Goal: Transaction & Acquisition: Purchase product/service

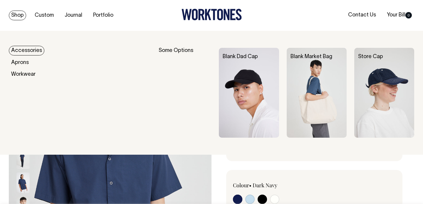
click at [19, 13] on link "Shop" at bounding box center [17, 16] width 17 height 10
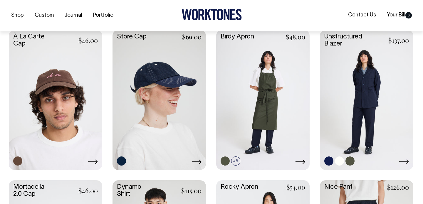
scroll to position [295, 0]
click at [381, 79] on link at bounding box center [366, 99] width 93 height 139
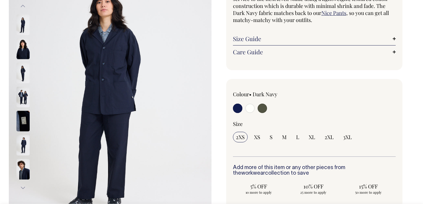
scroll to position [86, 0]
click at [21, 169] on img at bounding box center [22, 169] width 13 height 21
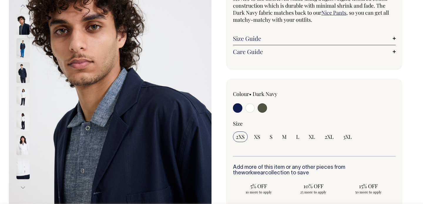
click at [24, 52] on img at bounding box center [22, 48] width 13 height 21
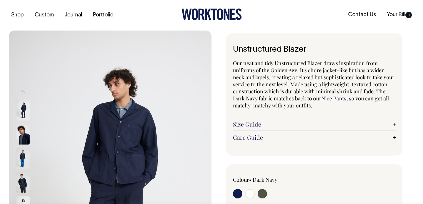
scroll to position [0, 0]
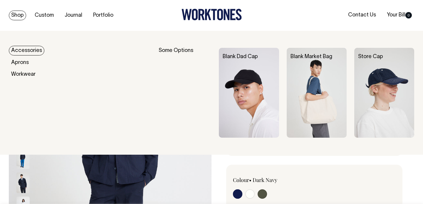
click at [15, 14] on link "Shop" at bounding box center [17, 16] width 17 height 10
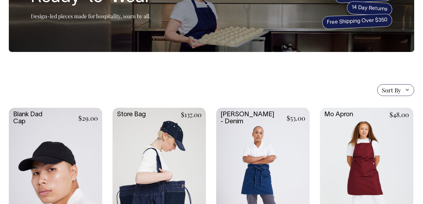
scroll to position [66, 0]
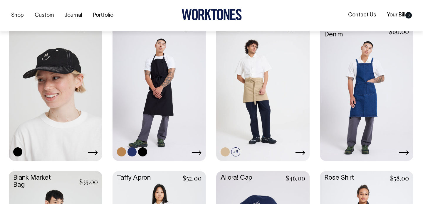
click at [172, 79] on link at bounding box center [159, 90] width 93 height 139
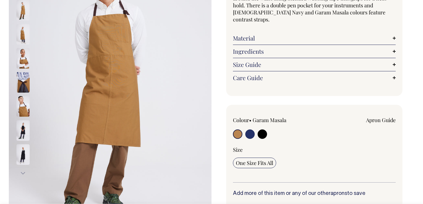
scroll to position [101, 0]
click at [24, 171] on button "Next" at bounding box center [23, 172] width 9 height 13
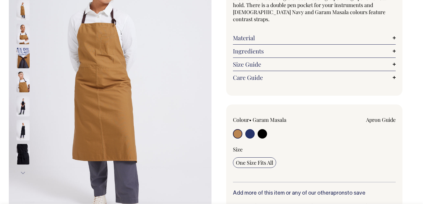
click at [24, 171] on button "Next" at bounding box center [23, 172] width 9 height 13
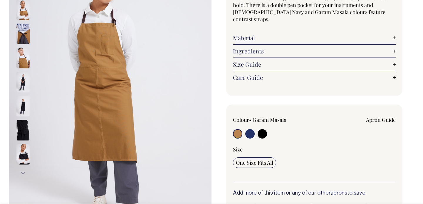
click at [24, 171] on button "Next" at bounding box center [23, 172] width 9 height 13
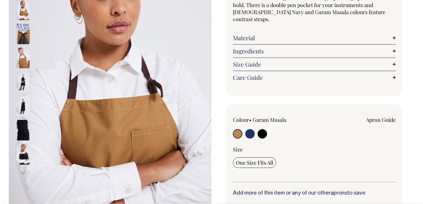
click at [24, 171] on button "Next" at bounding box center [23, 172] width 9 height 13
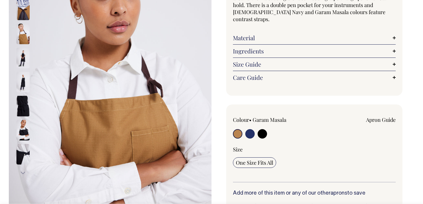
click at [24, 171] on button "Next" at bounding box center [23, 172] width 9 height 13
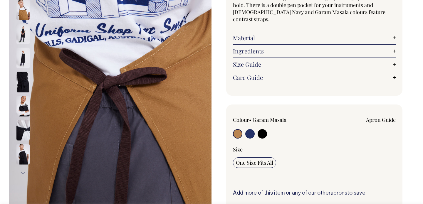
click at [24, 171] on button "Next" at bounding box center [23, 172] width 9 height 13
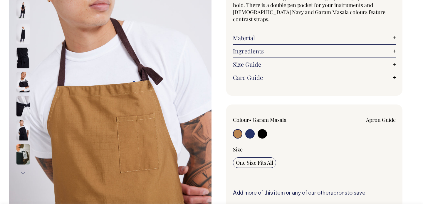
click at [24, 171] on button "Next" at bounding box center [23, 172] width 9 height 13
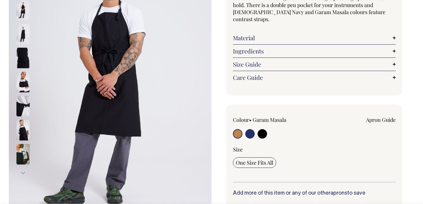
click at [24, 171] on button "Next" at bounding box center [23, 172] width 9 height 13
click at [23, 173] on button "Next" at bounding box center [23, 172] width 9 height 13
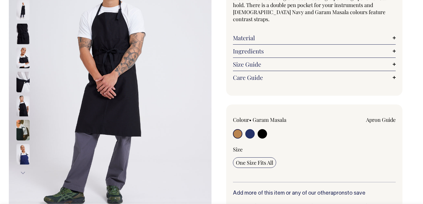
click at [23, 173] on button "Next" at bounding box center [23, 172] width 9 height 13
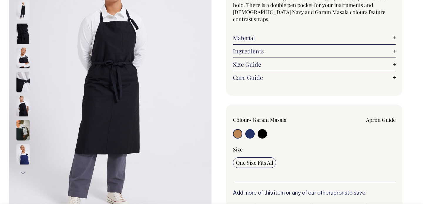
click at [23, 173] on button "Next" at bounding box center [23, 172] width 9 height 13
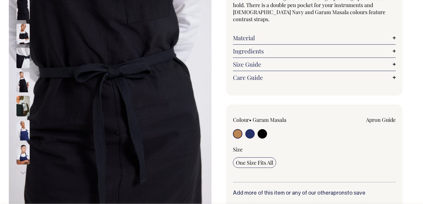
click at [21, 123] on img at bounding box center [22, 130] width 13 height 21
click at [26, 127] on img at bounding box center [22, 130] width 13 height 21
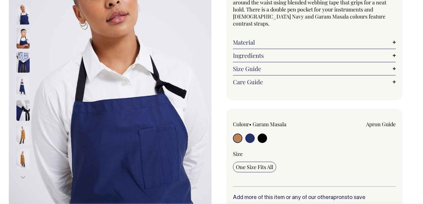
click at [160, 102] on img at bounding box center [110, 86] width 203 height 304
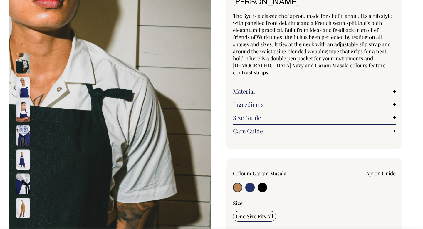
scroll to position [48, 0]
click at [22, 86] on img at bounding box center [22, 87] width 13 height 21
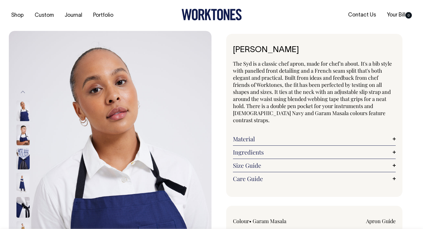
scroll to position [0, 0]
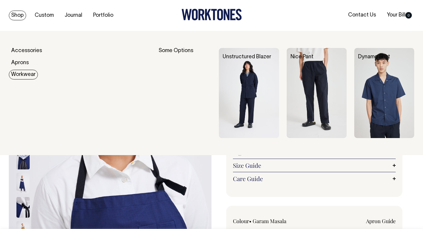
click at [22, 77] on link "Workwear" at bounding box center [23, 75] width 29 height 10
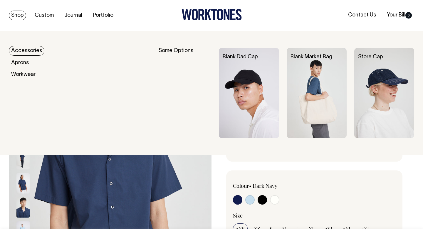
click at [20, 14] on link "Shop" at bounding box center [17, 16] width 17 height 10
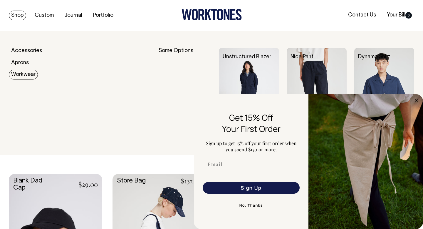
click at [19, 79] on link "Workwear" at bounding box center [23, 75] width 29 height 10
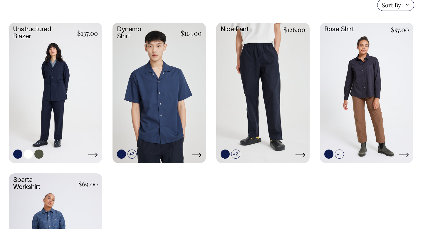
click at [42, 67] on link at bounding box center [55, 92] width 93 height 139
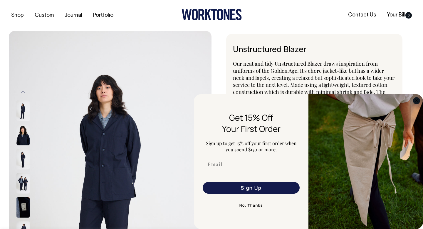
click at [417, 101] on icon "Close dialog" at bounding box center [416, 100] width 3 height 3
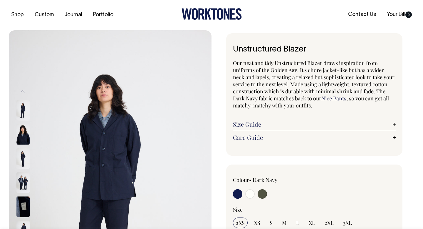
scroll to position [0, 0]
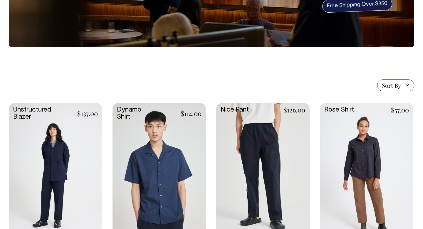
scroll to position [95, 0]
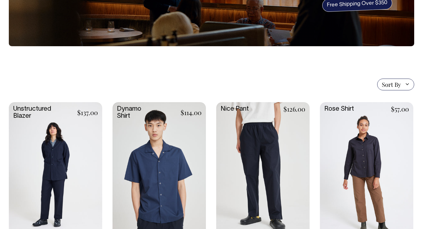
click at [155, 158] on link at bounding box center [159, 171] width 93 height 139
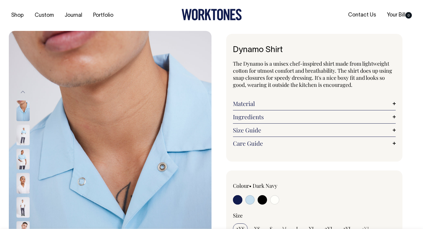
click at [19, 183] on img at bounding box center [22, 183] width 13 height 21
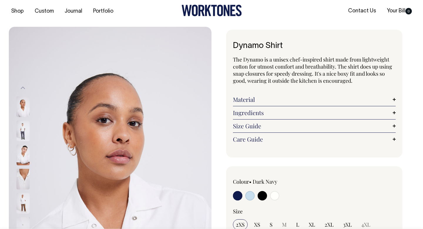
scroll to position [4, 0]
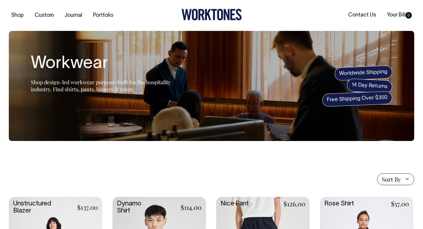
scroll to position [95, 0]
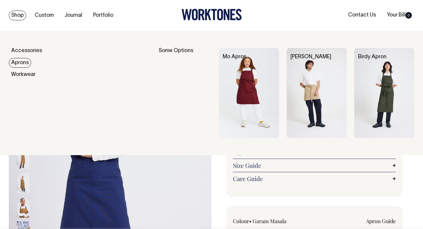
click at [19, 61] on link "Aprons" at bounding box center [20, 63] width 22 height 10
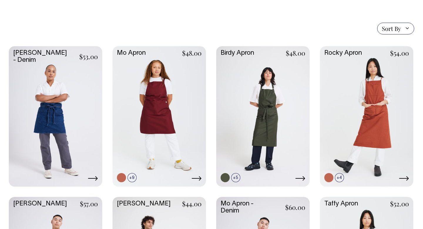
scroll to position [135, 0]
click at [279, 177] on link at bounding box center [278, 177] width 9 height 9
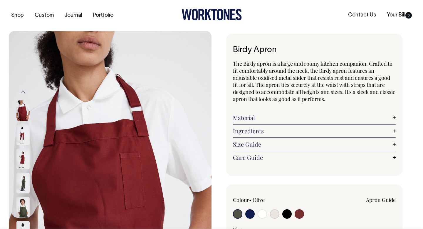
radio input "true"
select select "Burgundy"
